Goal: Task Accomplishment & Management: Use online tool/utility

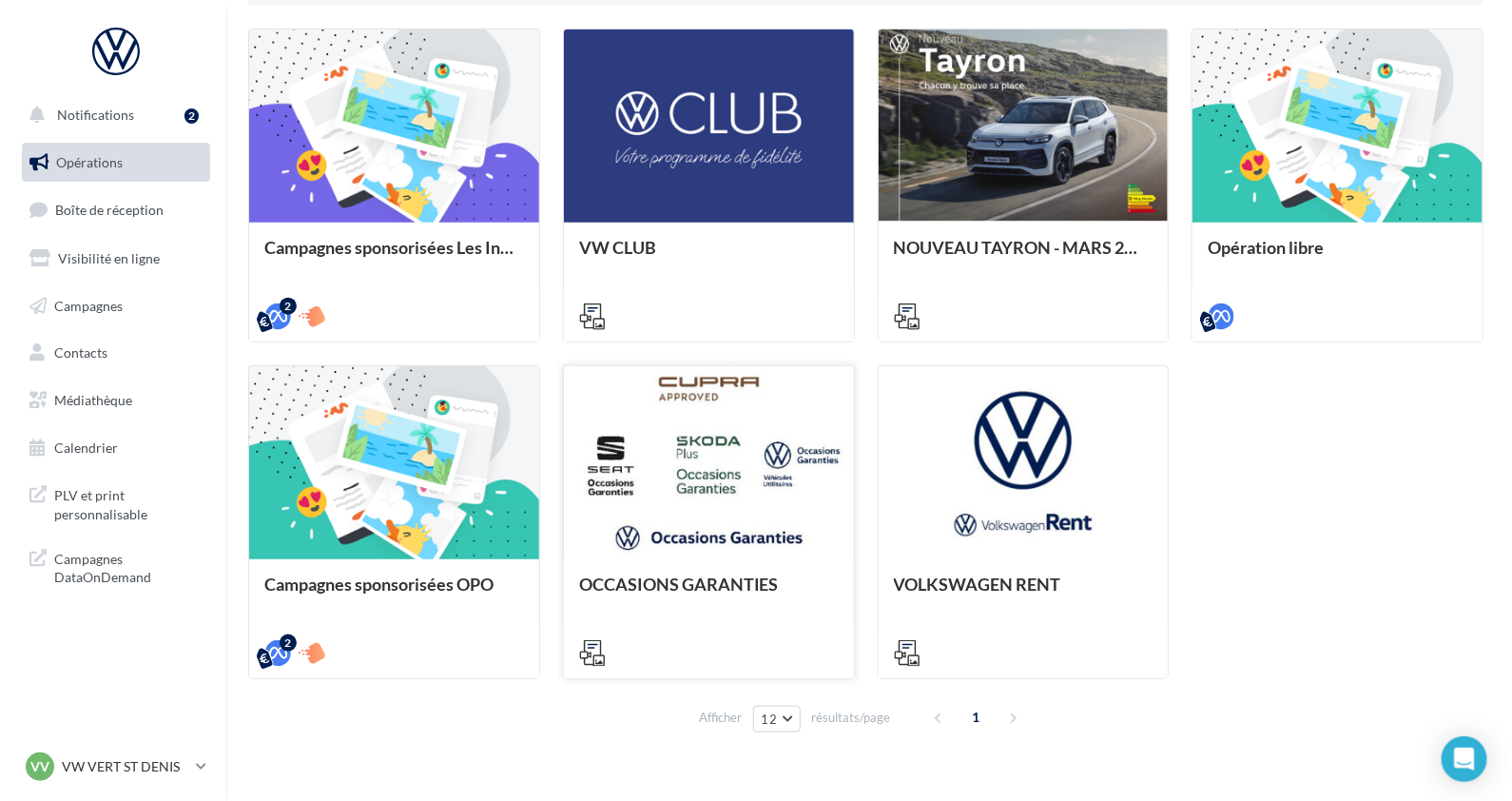
scroll to position [567, 0]
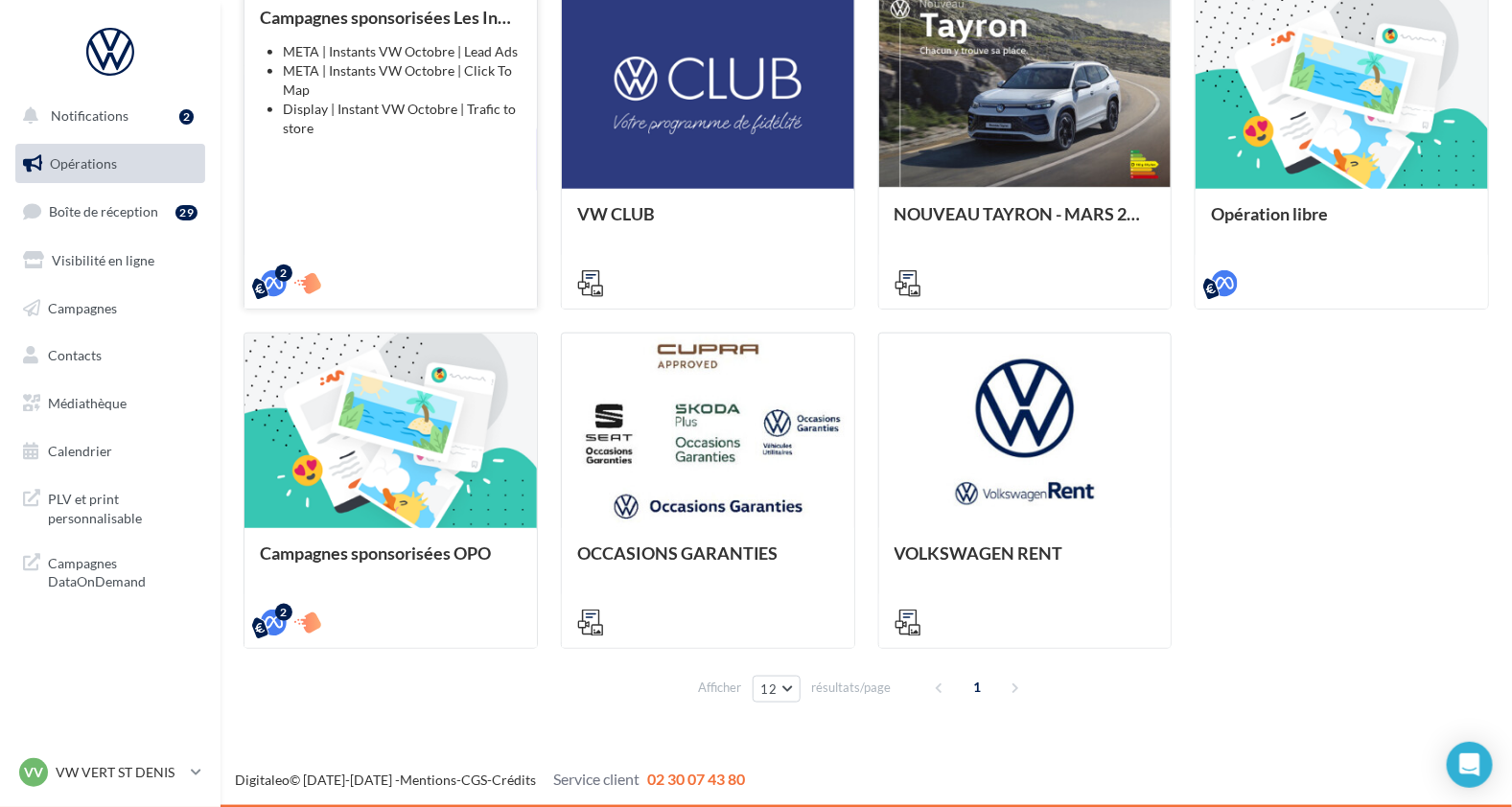
click at [491, 182] on div "Campagnes sponsorisées Les Instants VW Octobre META | Instants VW Octobre | Lea…" at bounding box center [391, 149] width 262 height 283
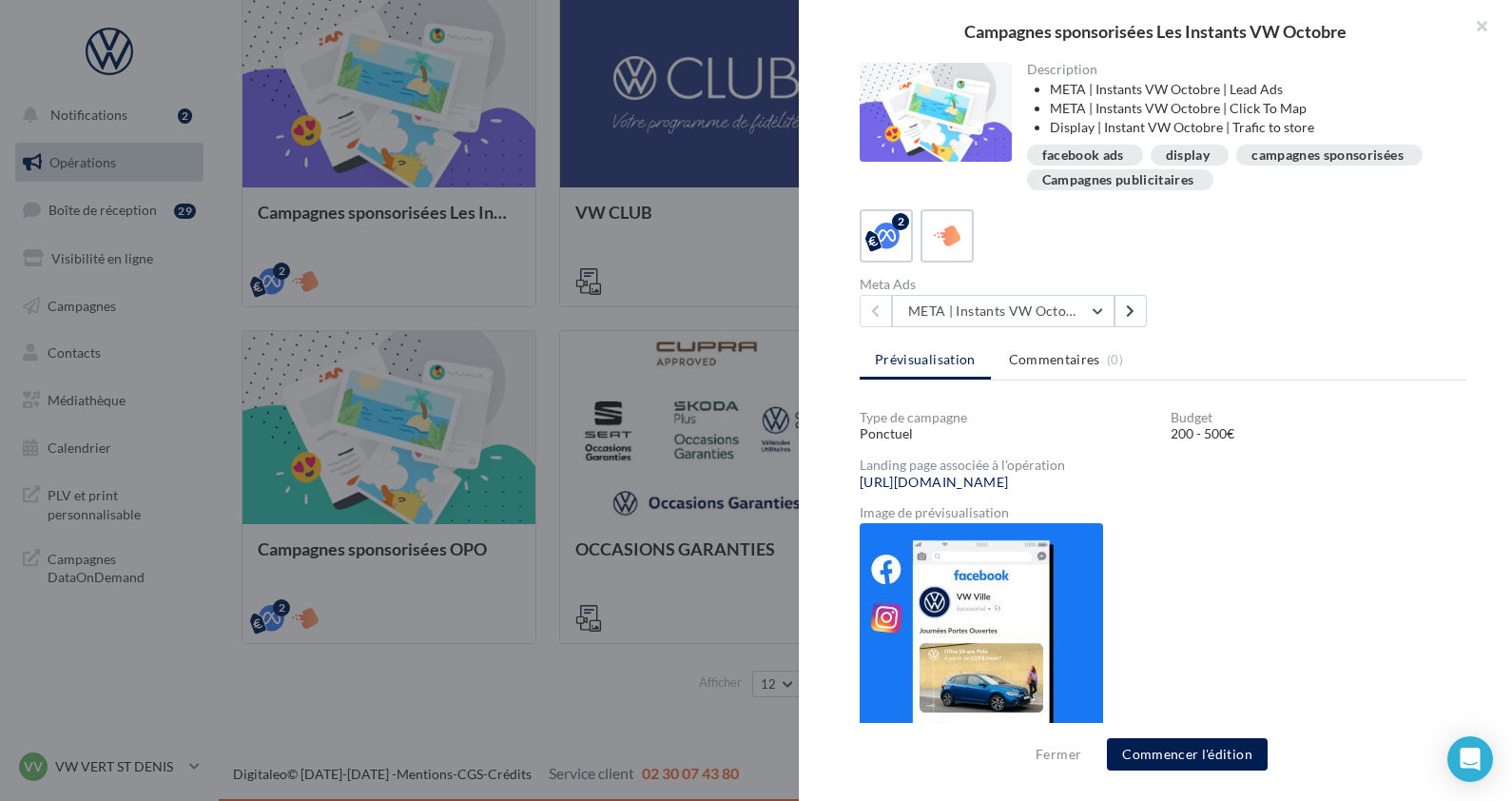
scroll to position [33, 0]
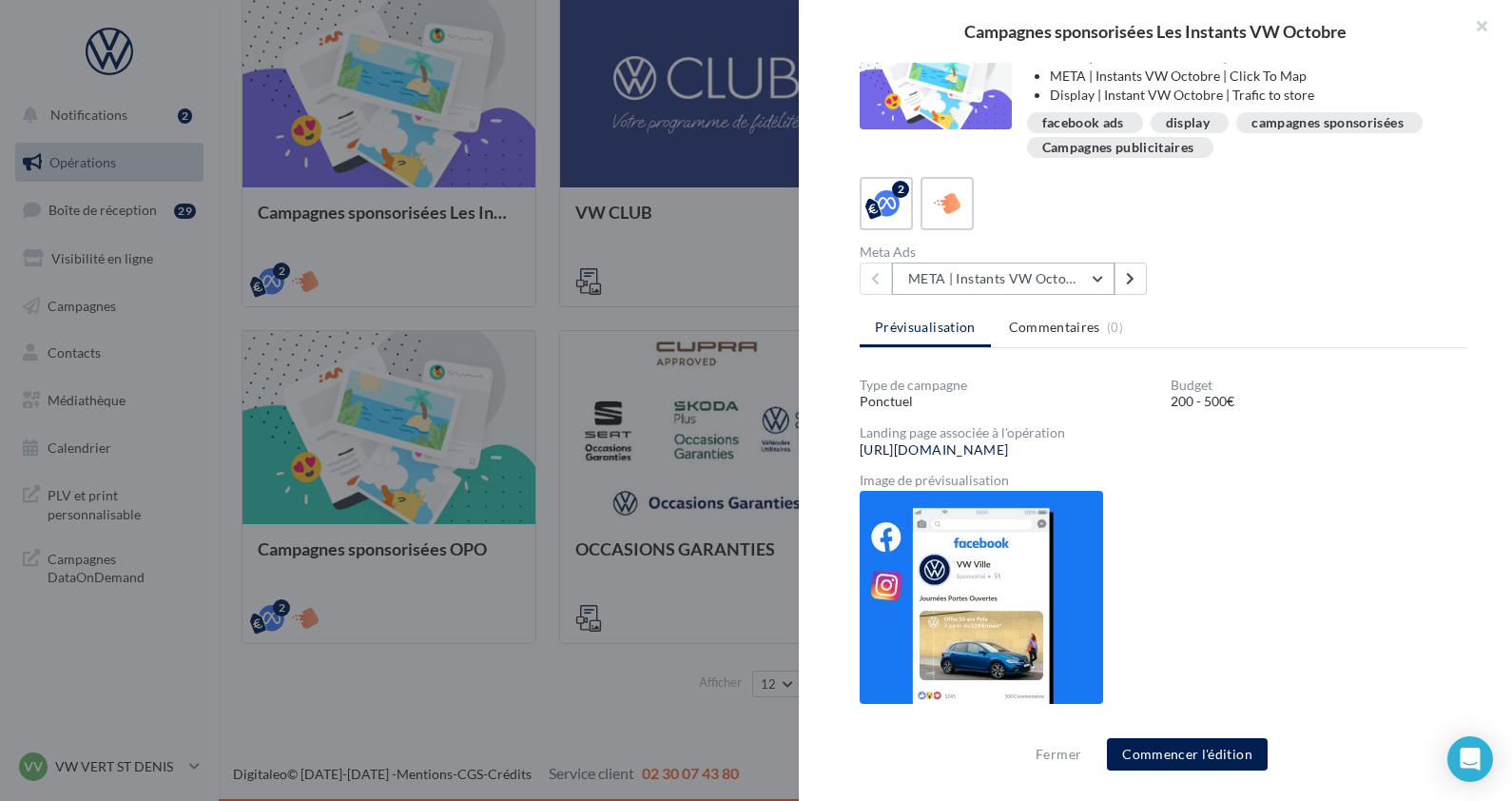
click at [1050, 270] on button "META | Instants VW Octobre | Click To Map" at bounding box center [1004, 279] width 223 height 33
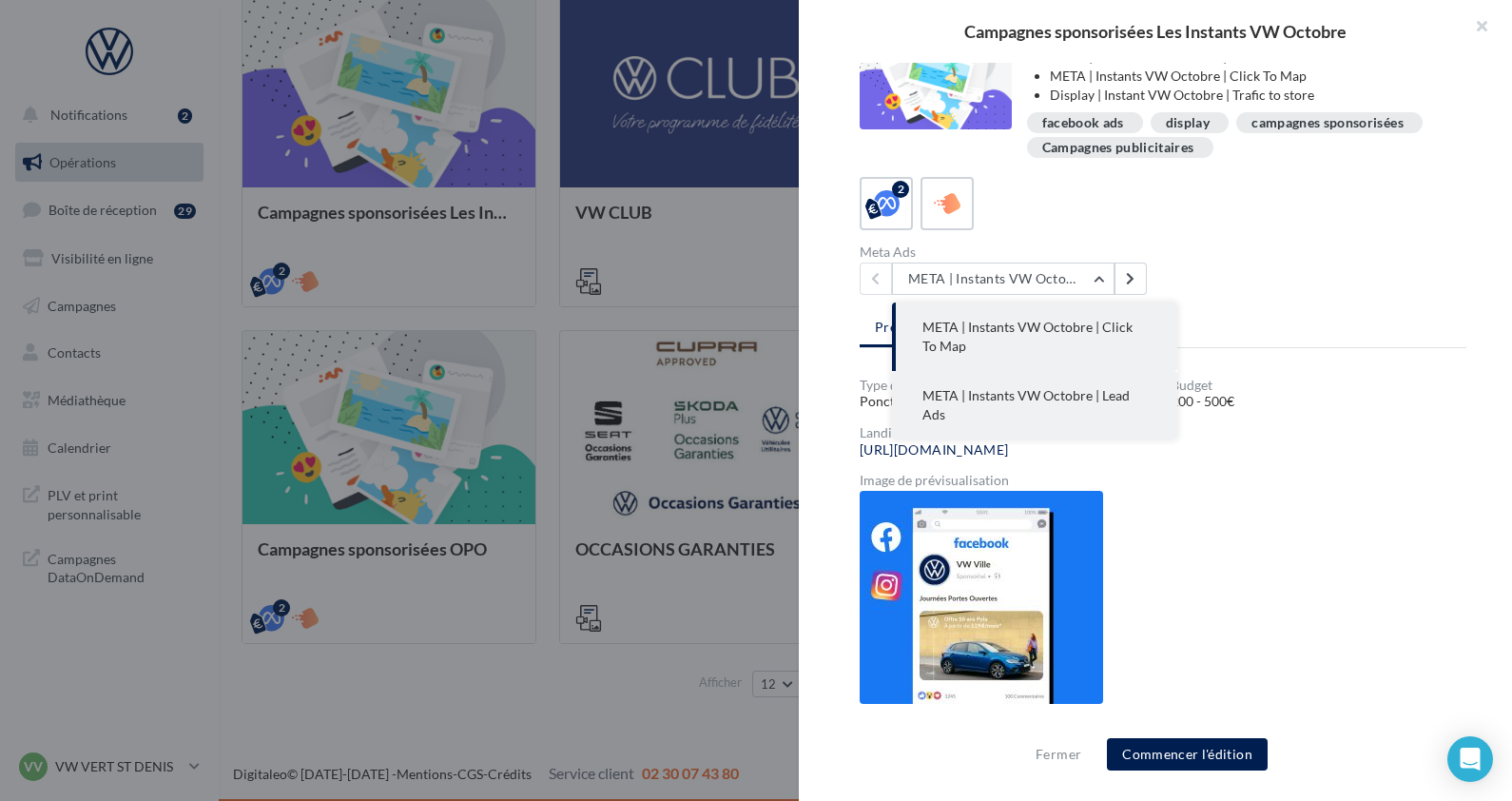
click at [1077, 399] on span "META | Instants VW Octobre | Lead Ads" at bounding box center [1027, 405] width 207 height 35
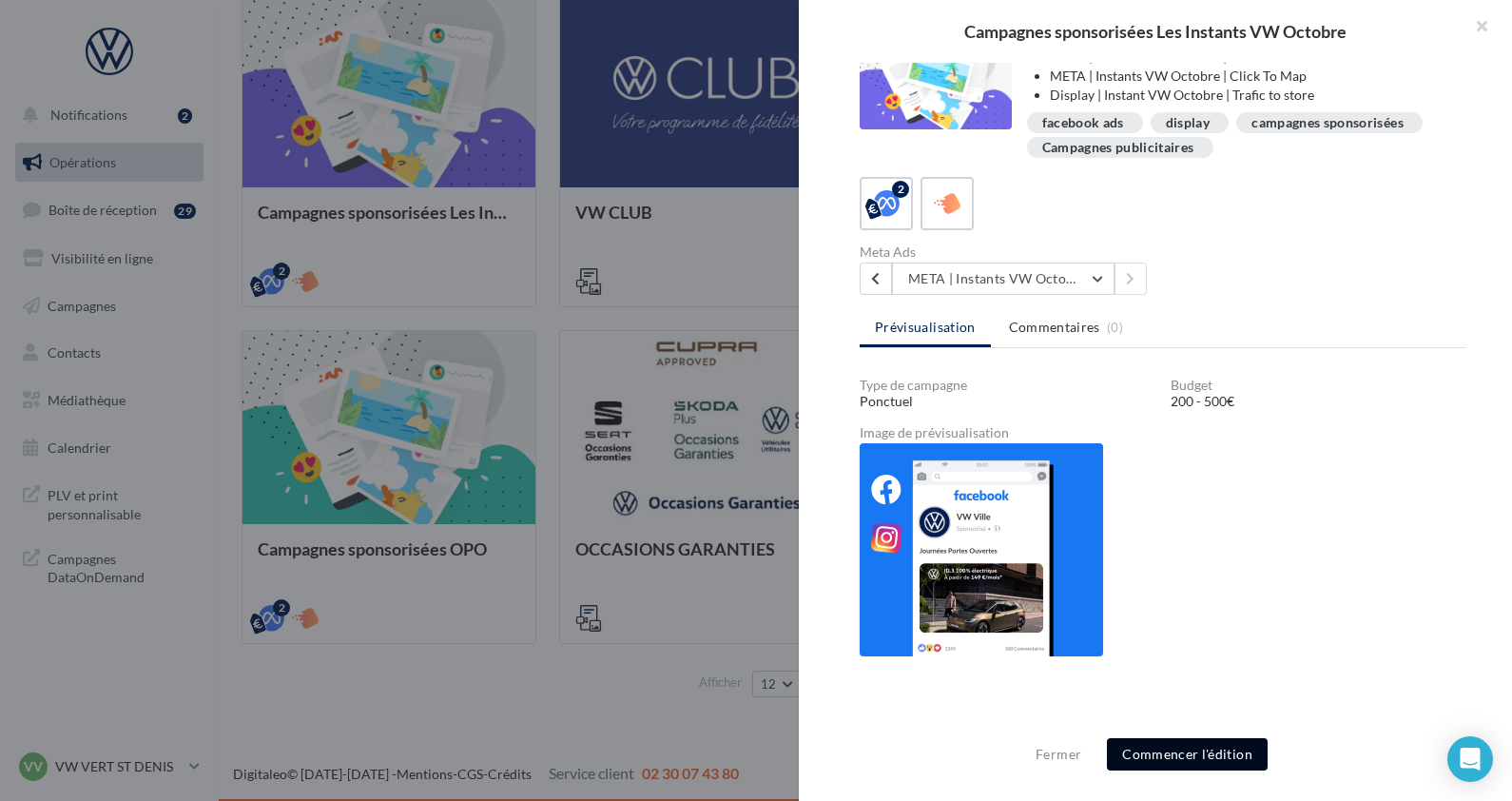
click at [1191, 755] on button "Commencer l'édition" at bounding box center [1188, 754] width 161 height 33
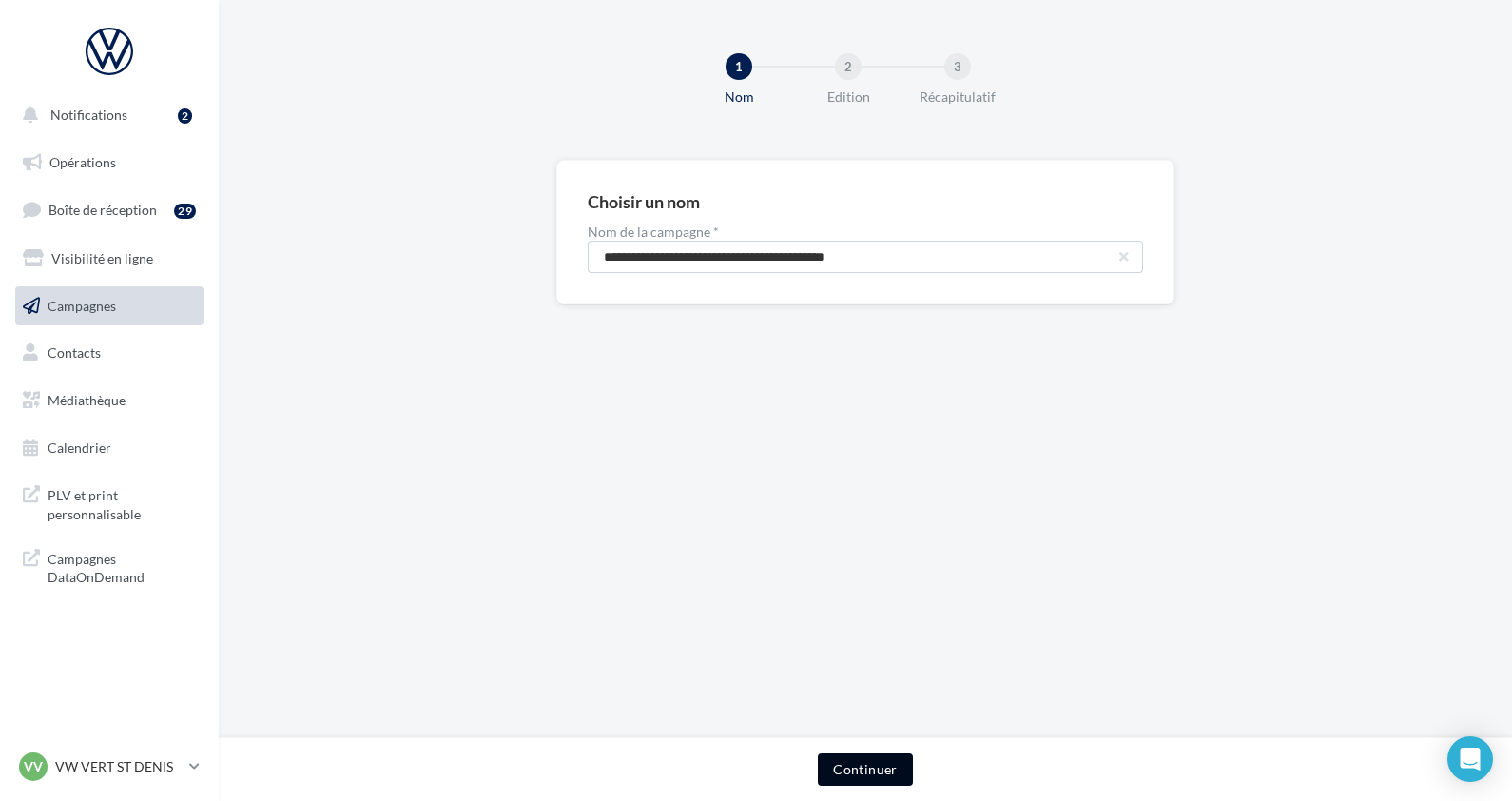
click at [865, 770] on button "Continuer" at bounding box center [865, 769] width 94 height 33
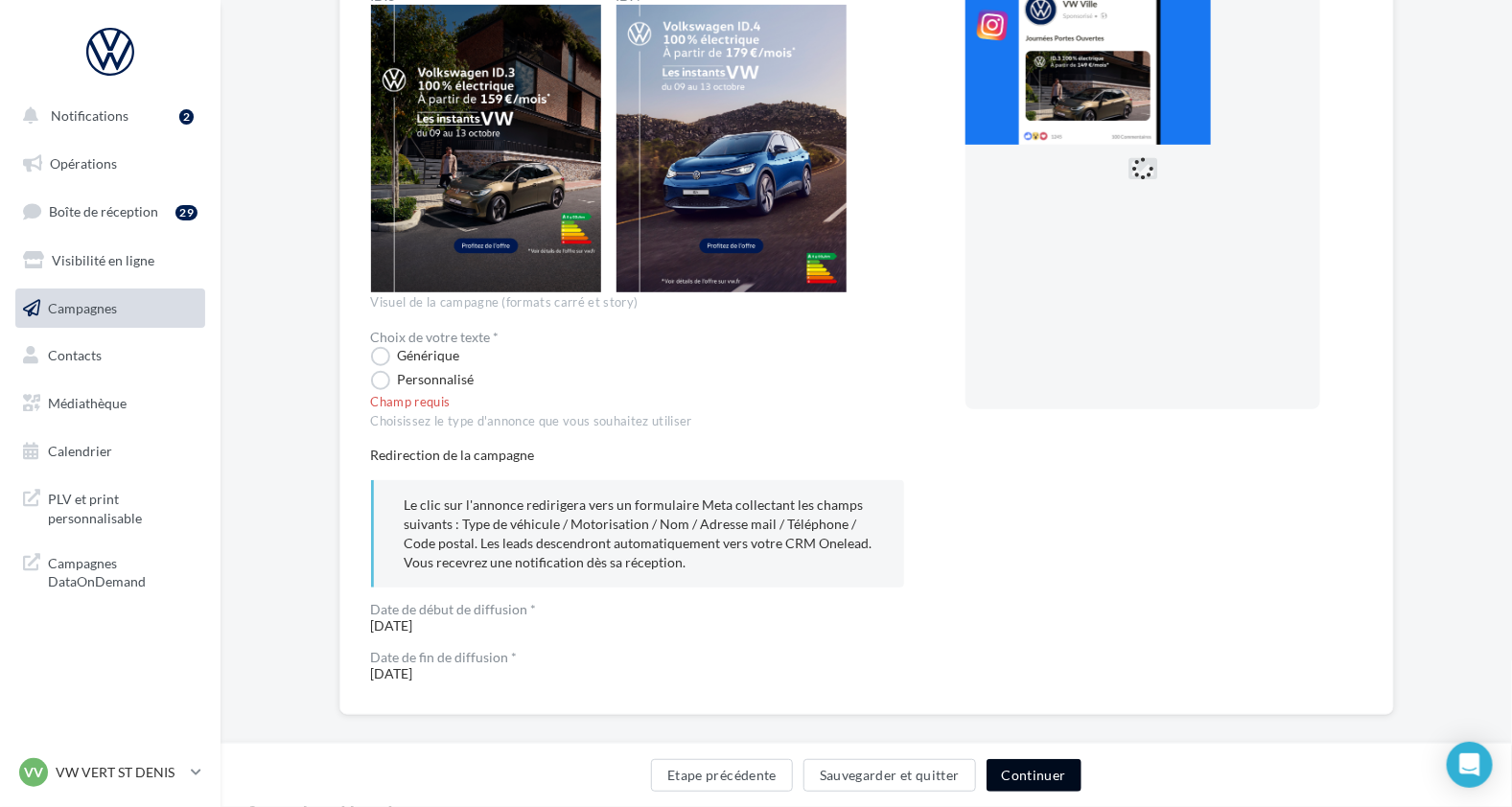
scroll to position [334, 0]
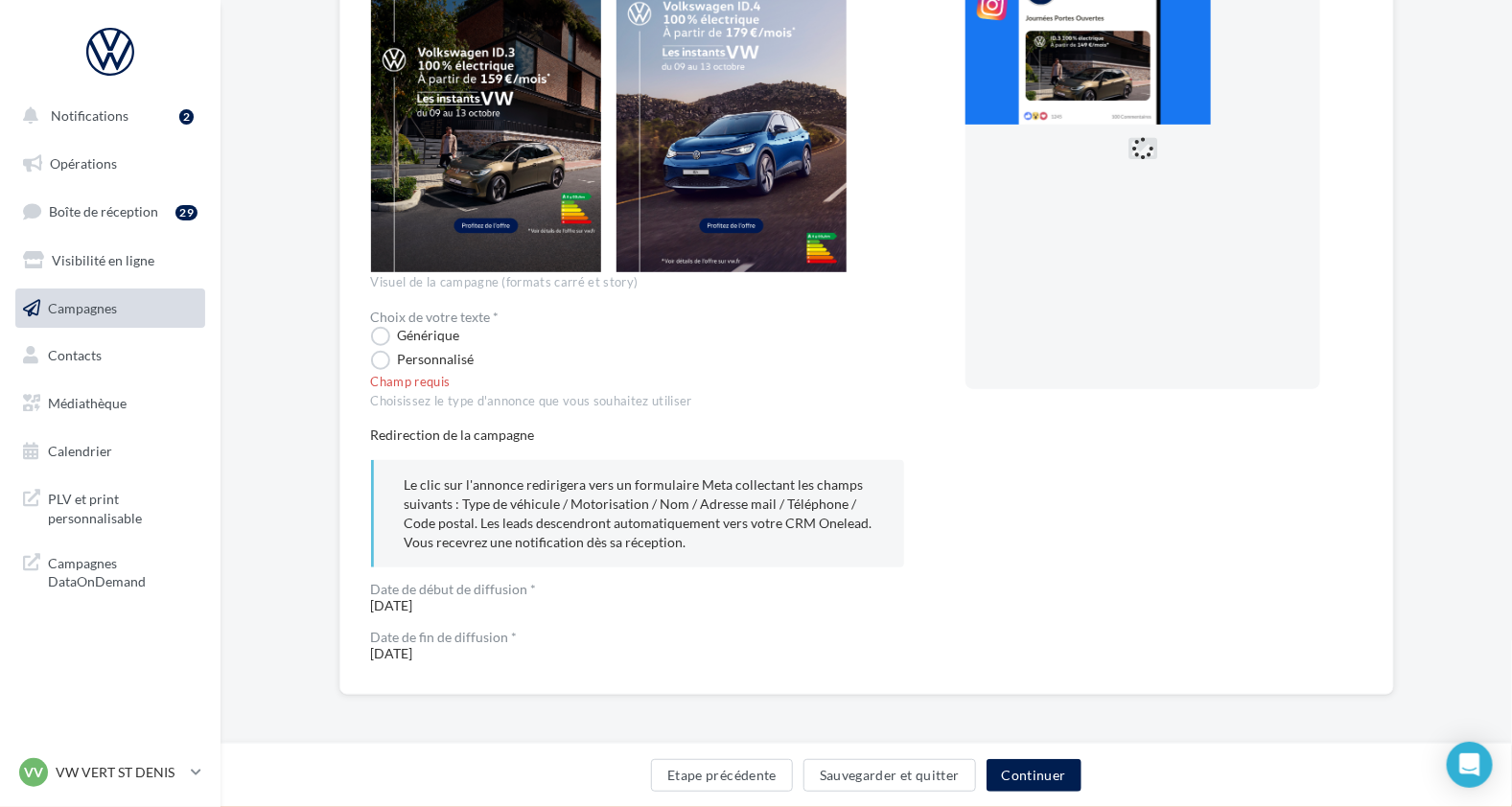
click at [418, 648] on span "Date de fin de diffusion * [DATE]" at bounding box center [637, 646] width 533 height 31
click at [380, 335] on label "Générique" at bounding box center [416, 336] width 89 height 19
